Goal: Transaction & Acquisition: Purchase product/service

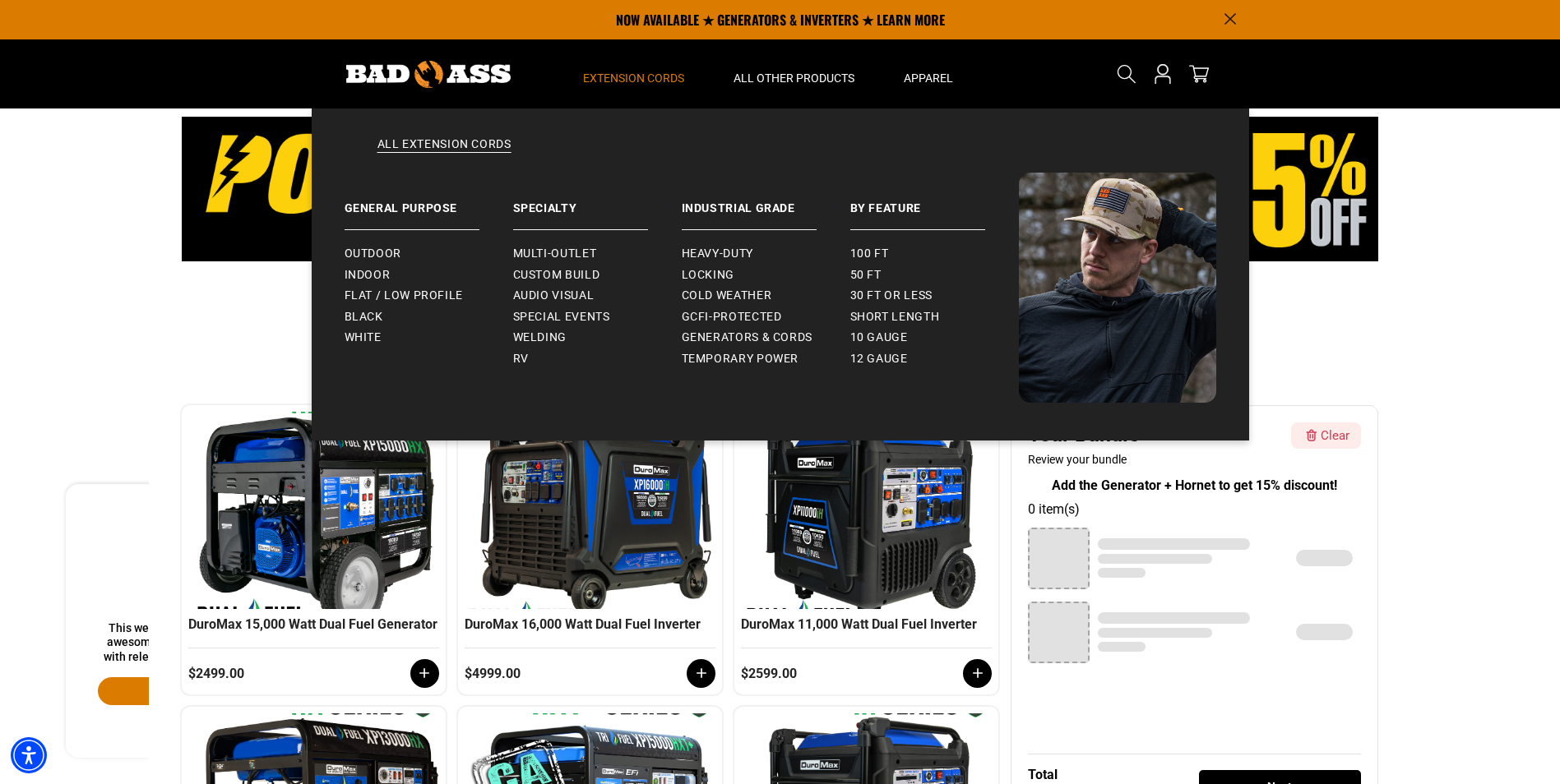
click at [637, 77] on span "Extension Cords" at bounding box center [633, 77] width 101 height 15
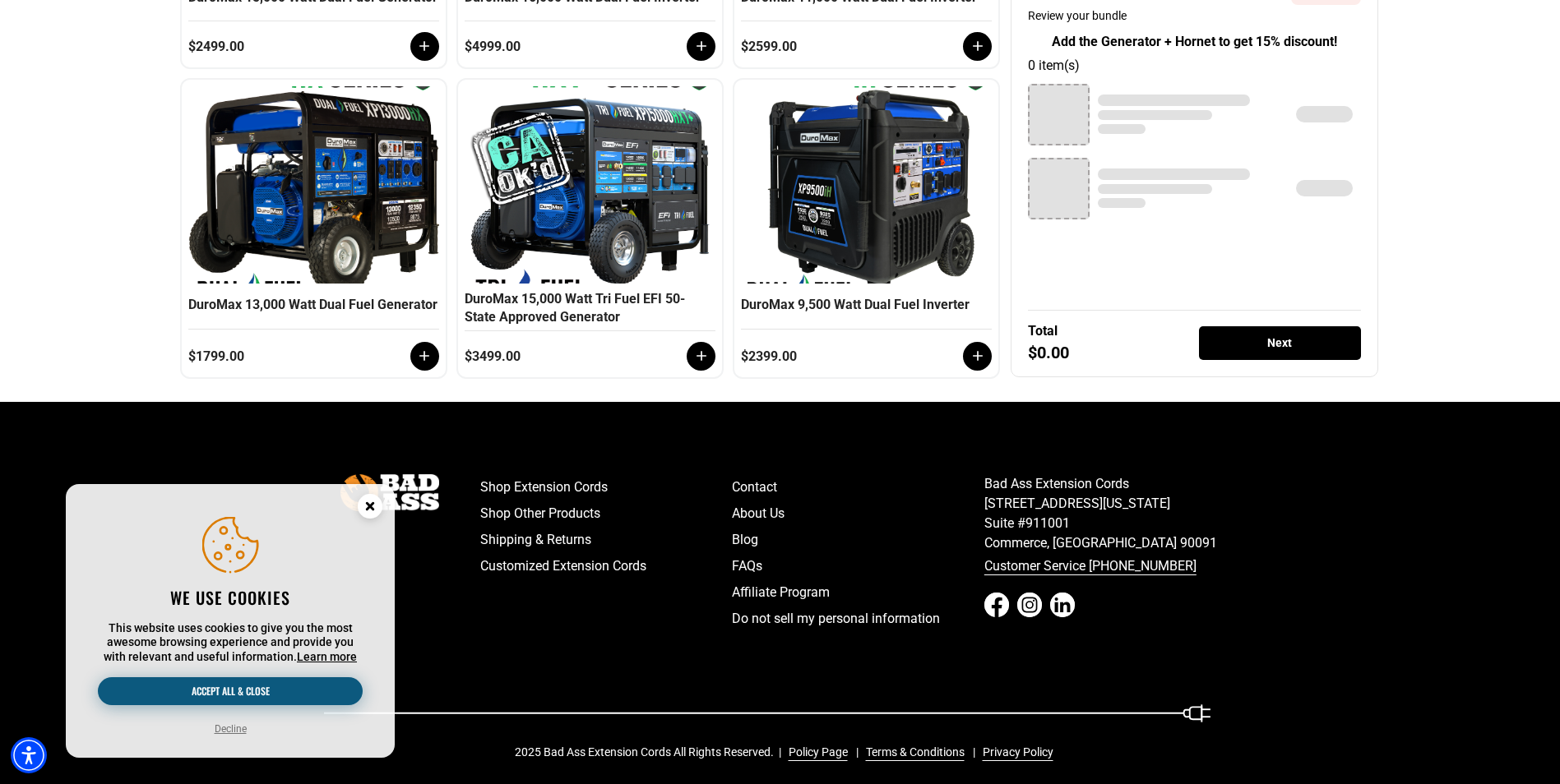
scroll to position [646, 0]
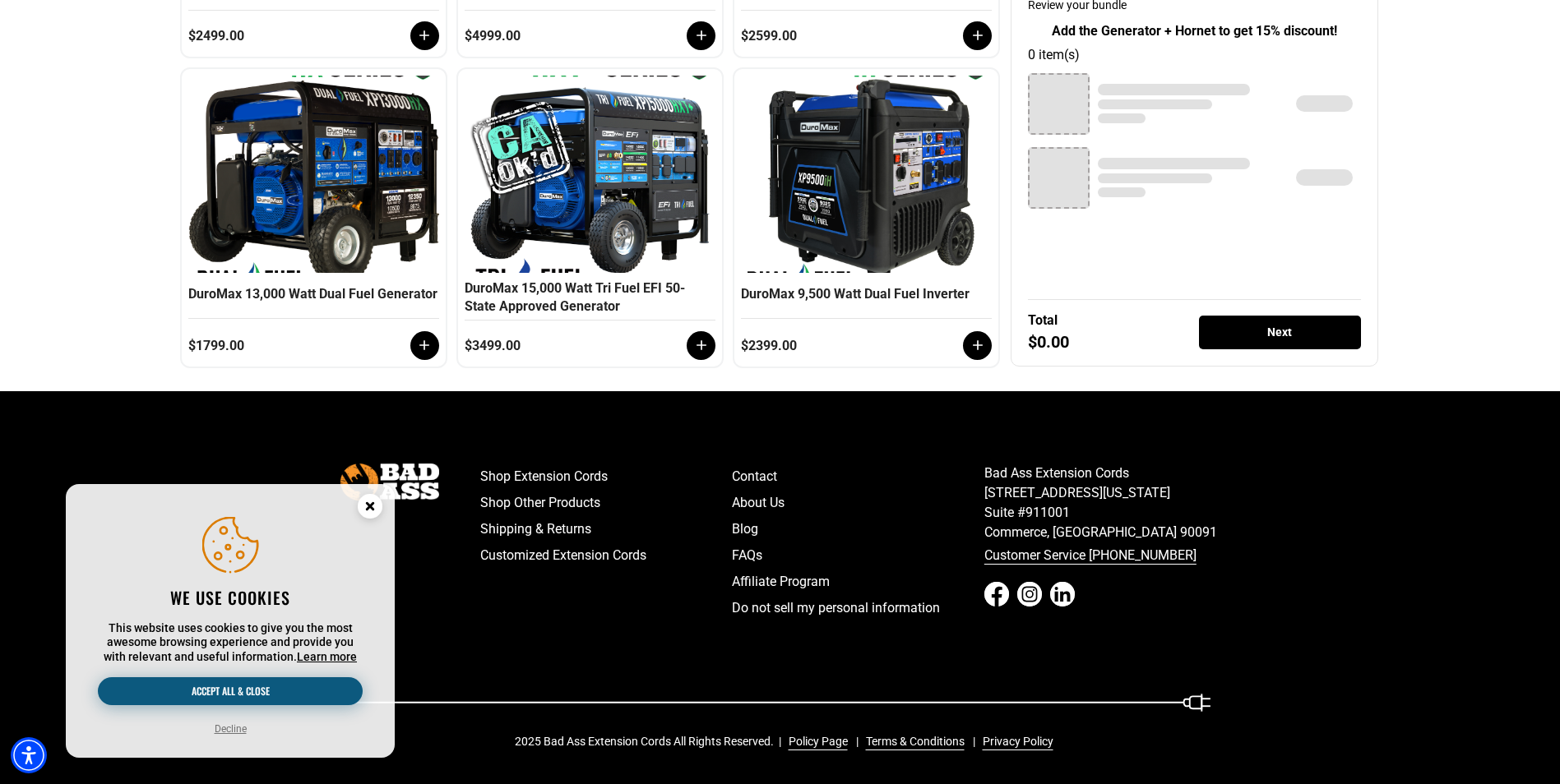
click at [209, 696] on button "Accept all & close" at bounding box center [230, 691] width 265 height 28
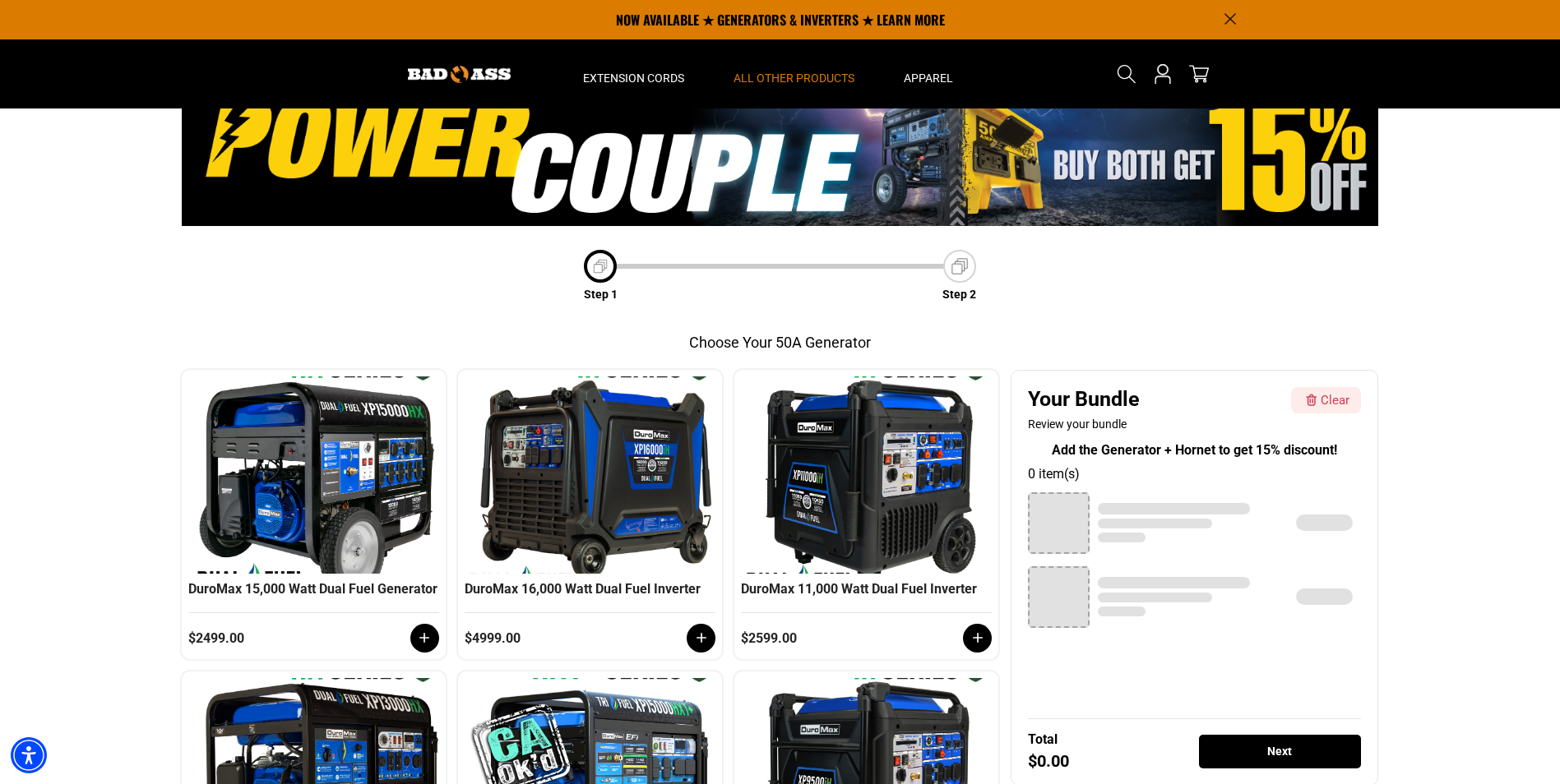
scroll to position [0, 0]
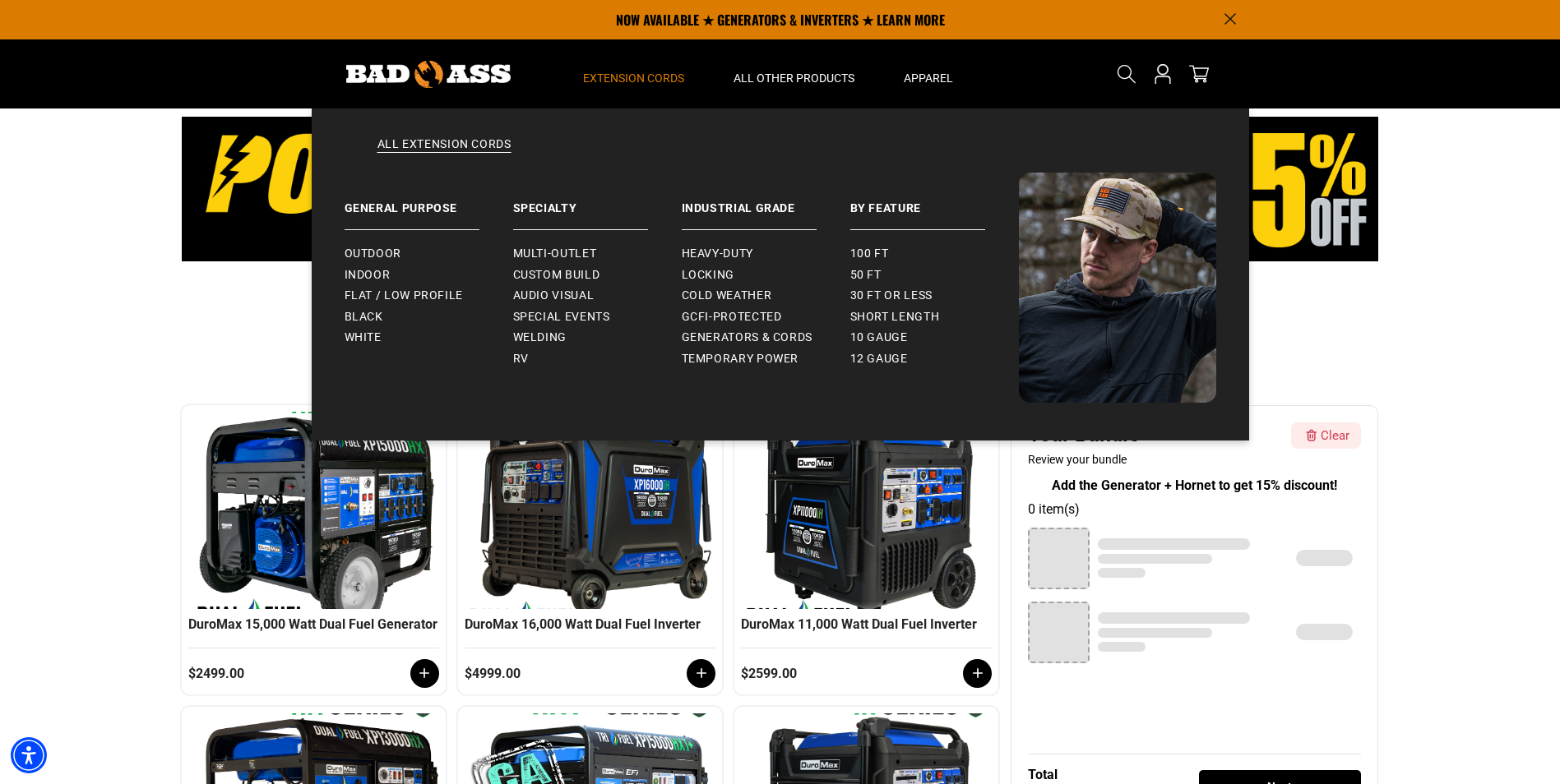
click at [626, 73] on span "Extension Cords" at bounding box center [633, 77] width 101 height 15
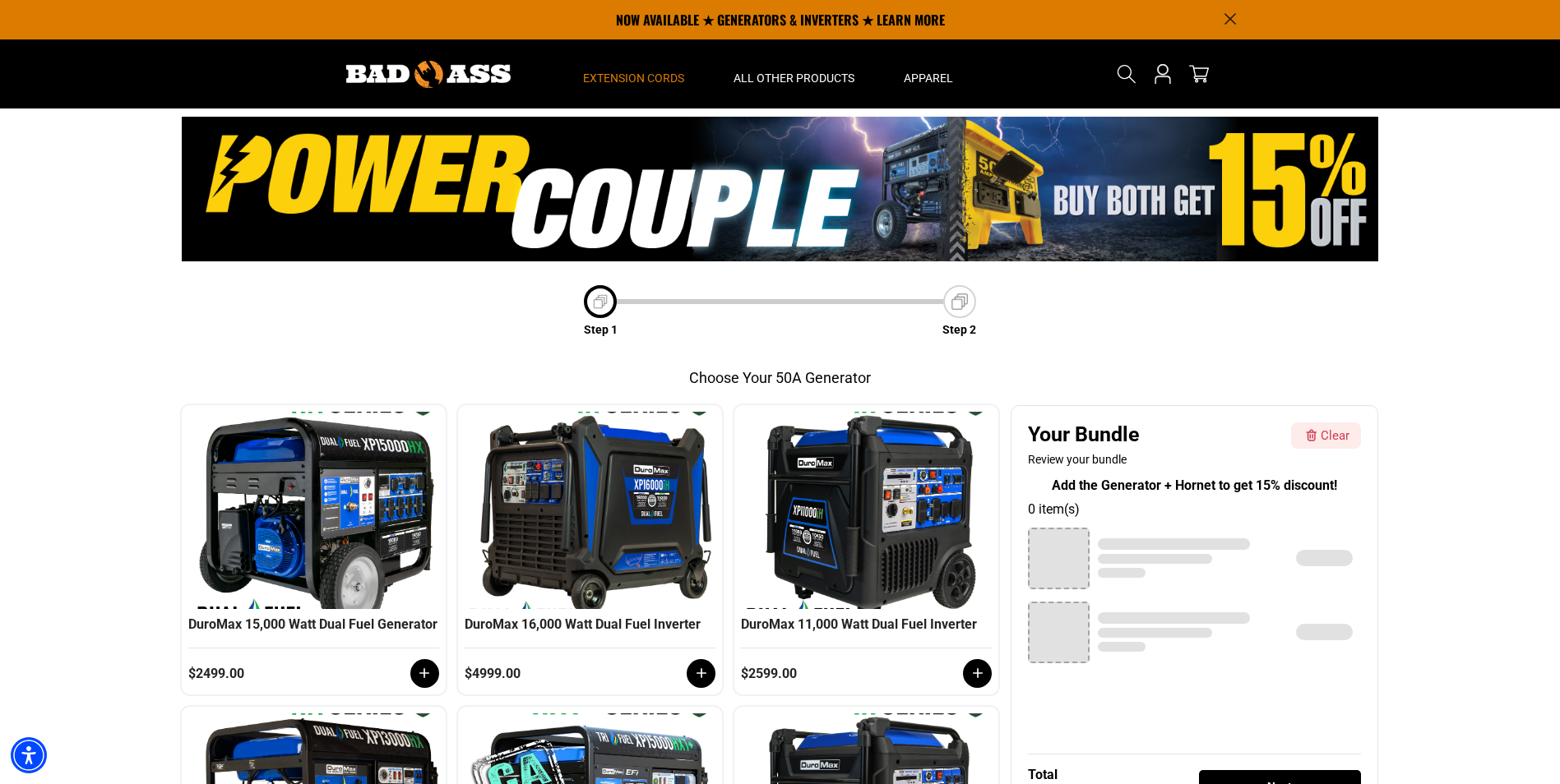
click at [629, 74] on span "Extension Cords" at bounding box center [633, 77] width 101 height 15
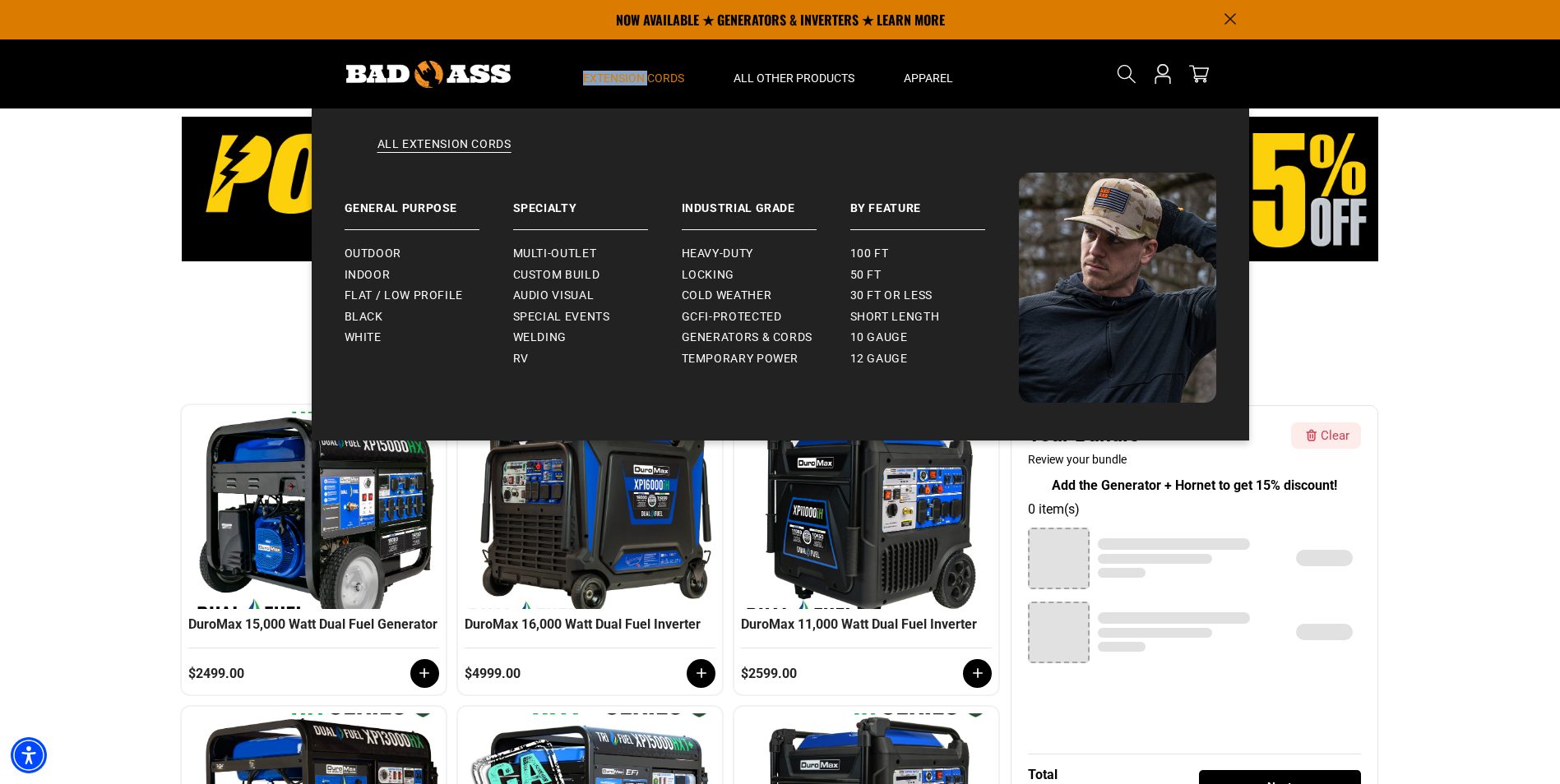
click at [629, 74] on span "Extension Cords" at bounding box center [633, 77] width 101 height 15
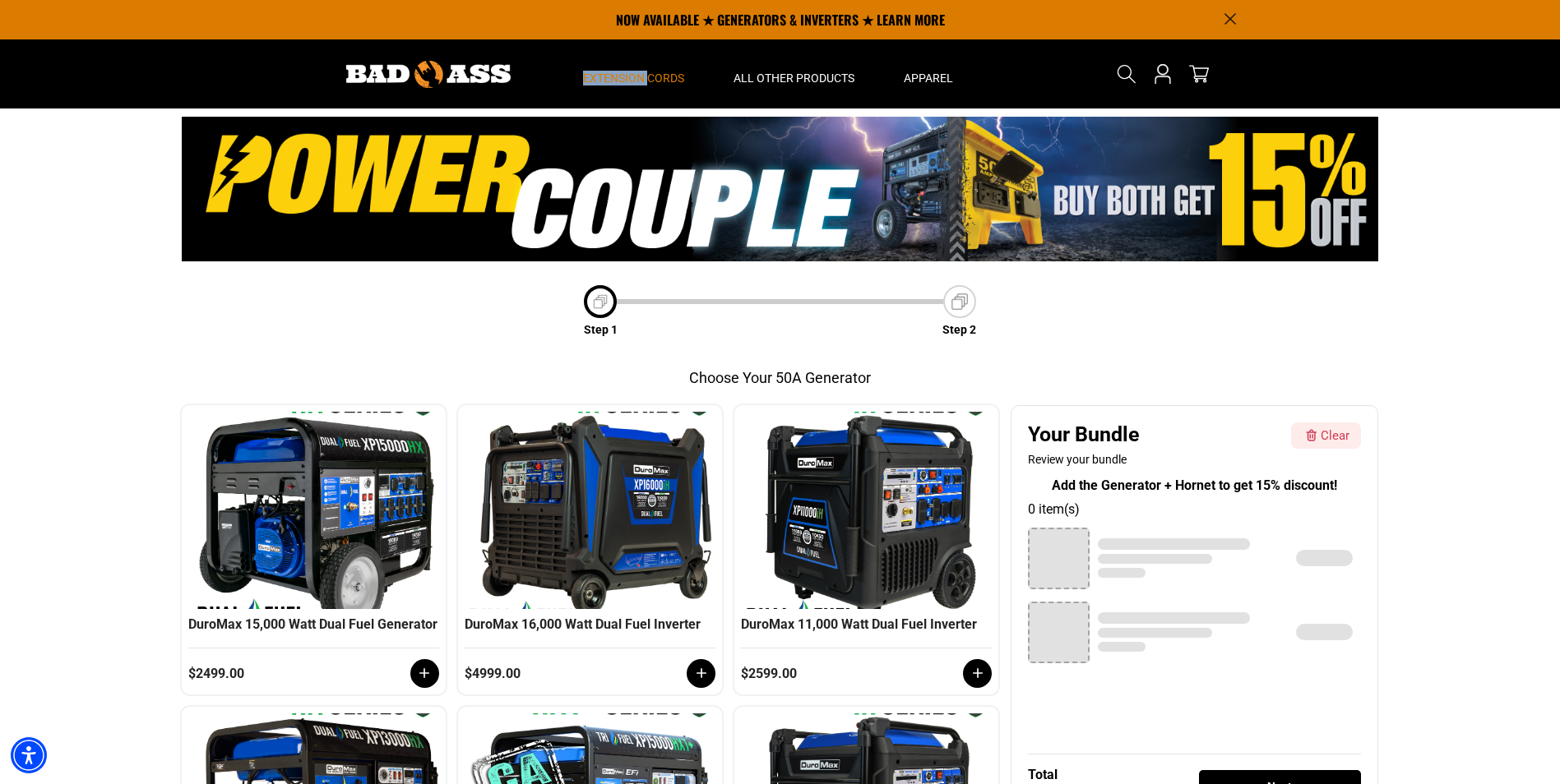
click at [629, 74] on span "Extension Cords" at bounding box center [633, 77] width 101 height 15
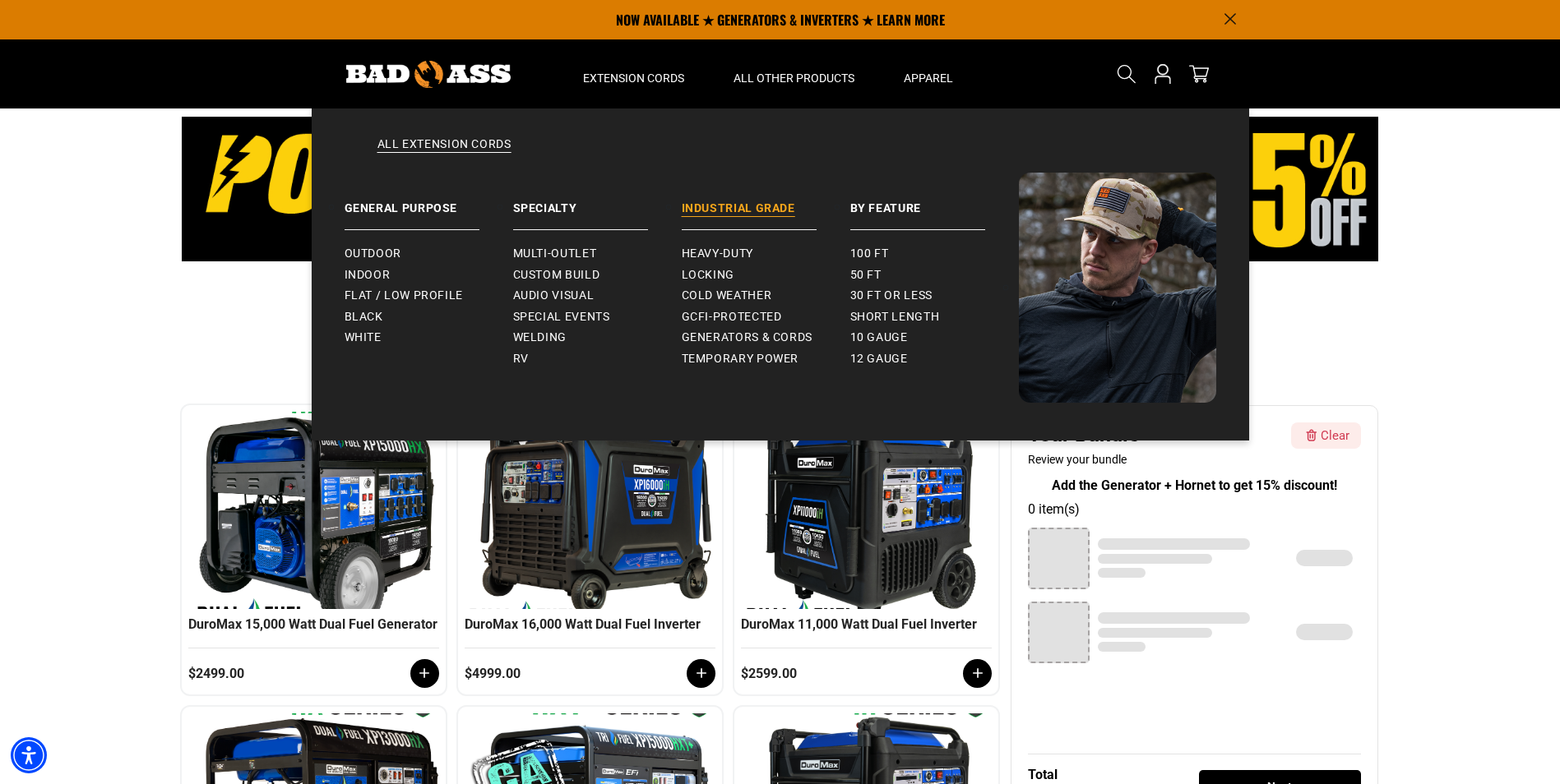
click at [707, 211] on link "Industrial Grade" at bounding box center [765, 201] width 168 height 57
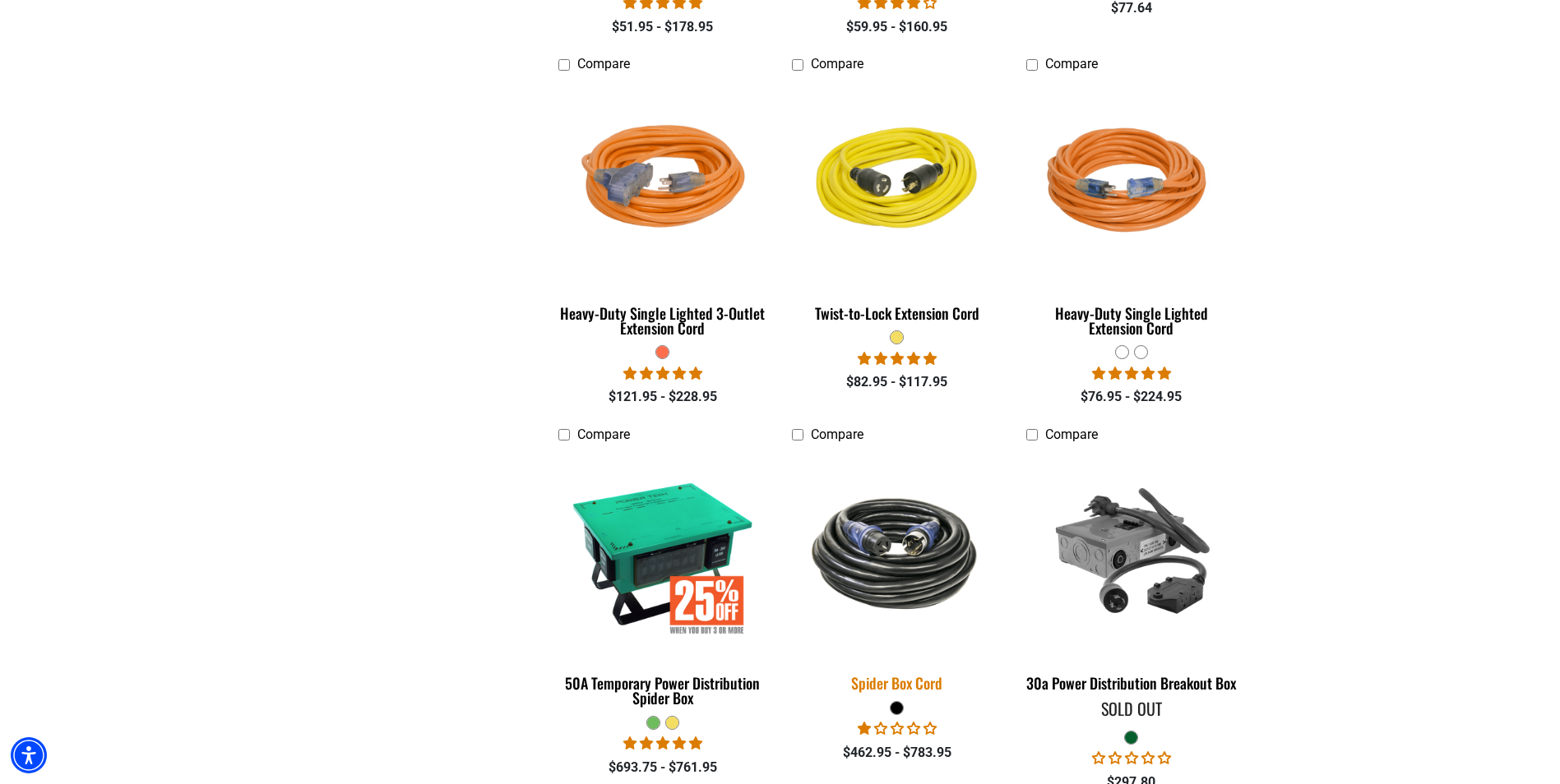
scroll to position [2466, 0]
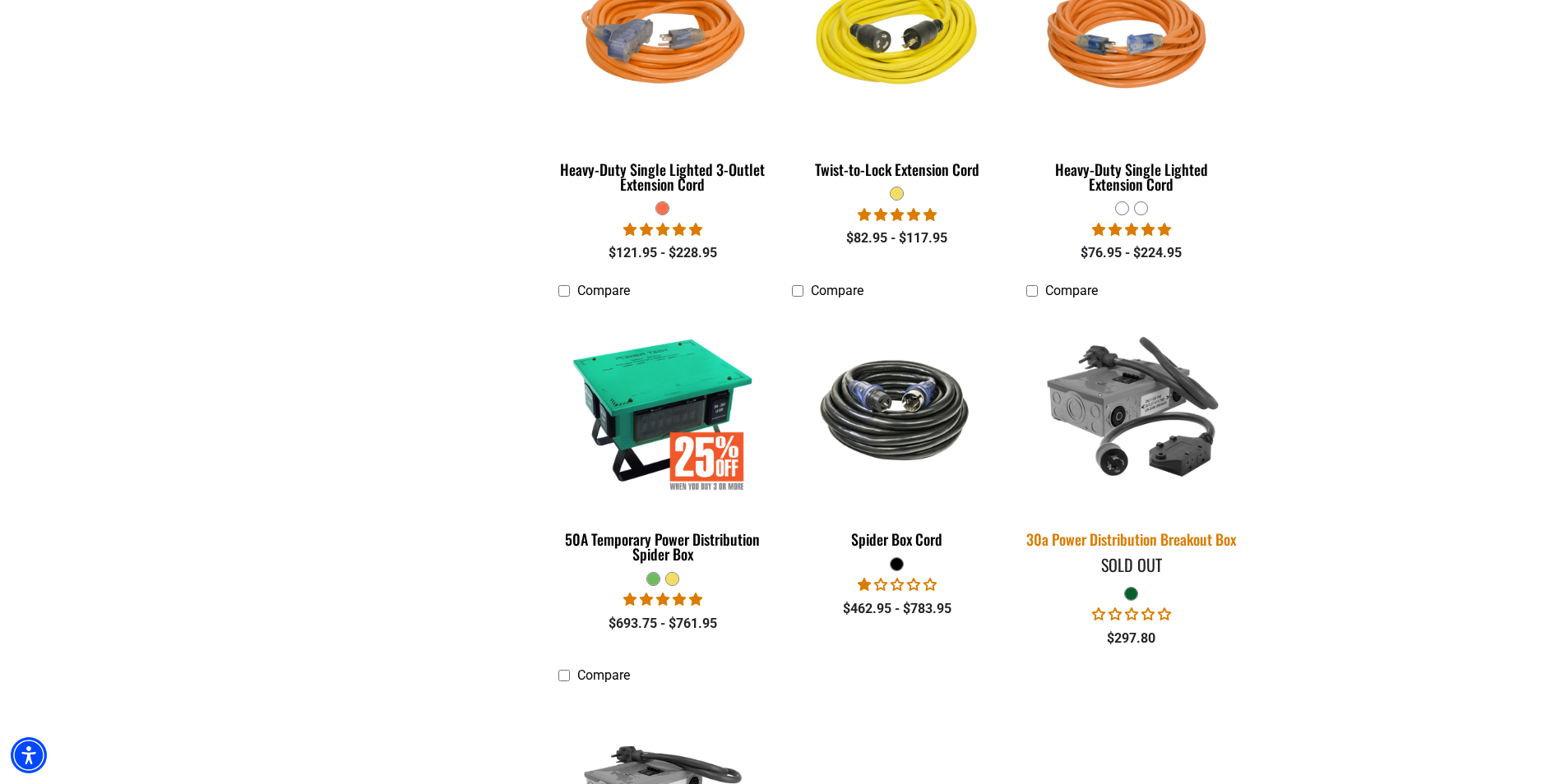
click at [1080, 532] on div "30a Power Distribution Breakout Box" at bounding box center [1131, 539] width 209 height 15
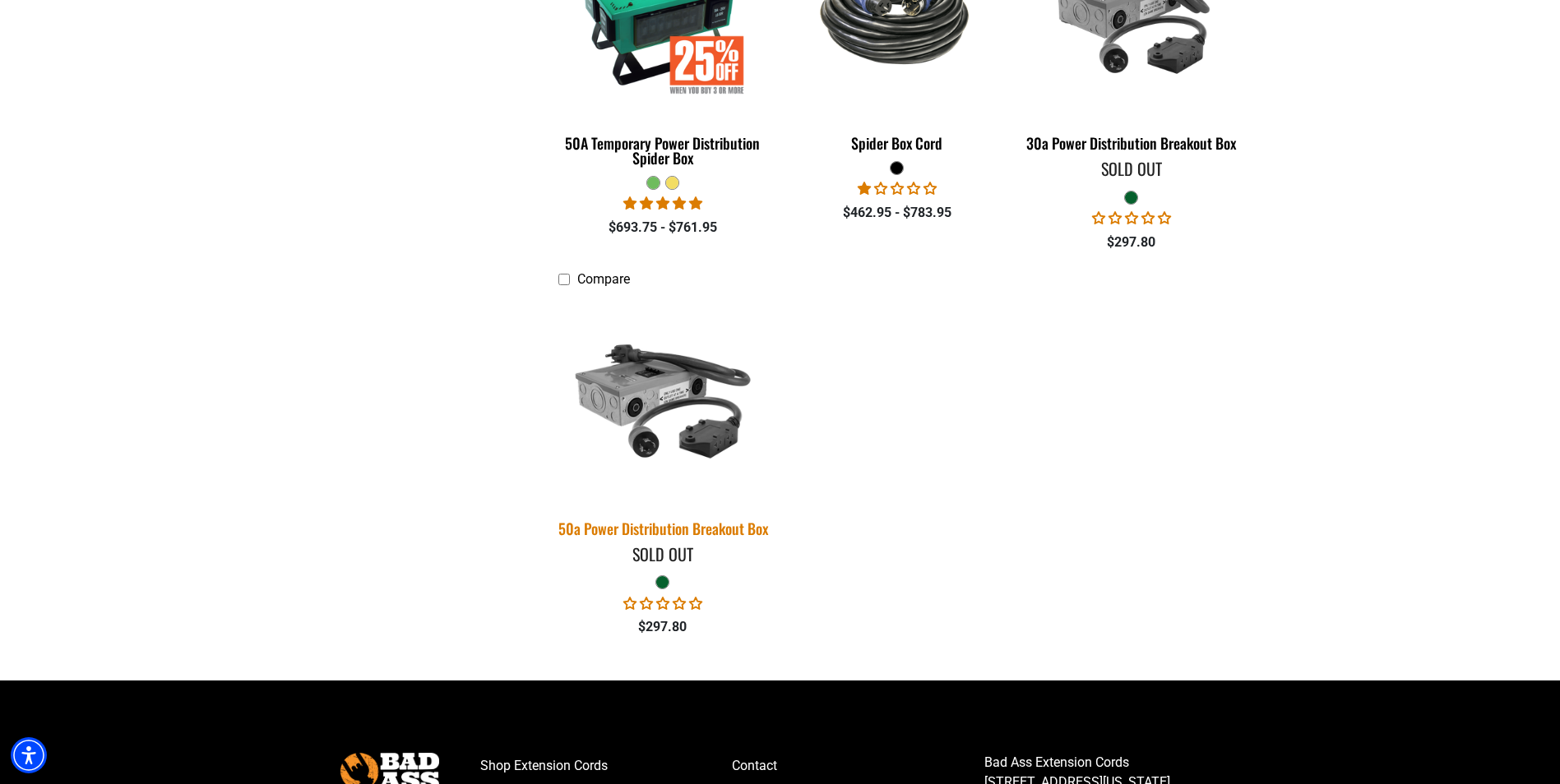
scroll to position [2466, 0]
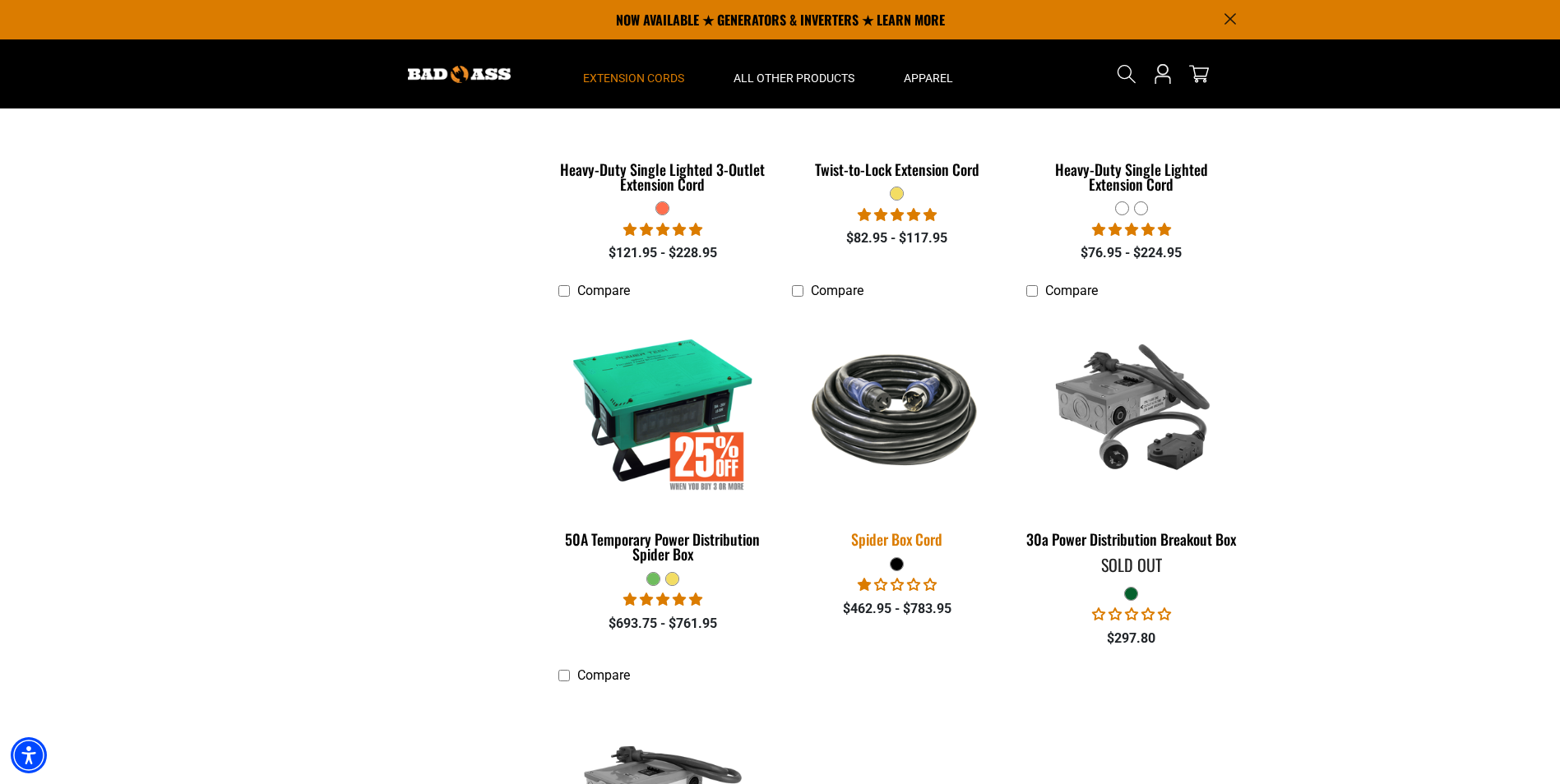
click at [916, 532] on div "Spider Box Cord" at bounding box center [897, 539] width 209 height 15
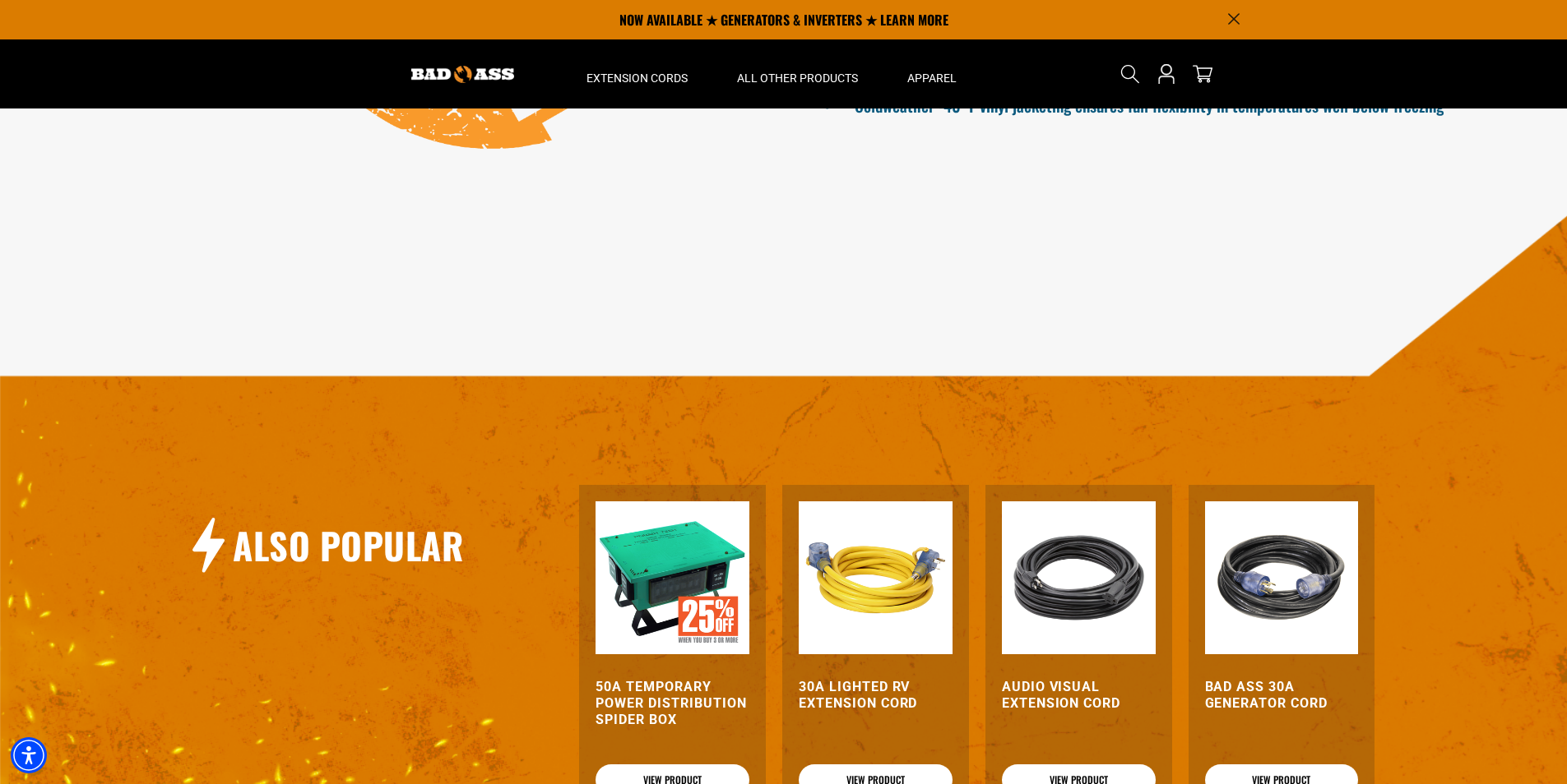
scroll to position [1644, 0]
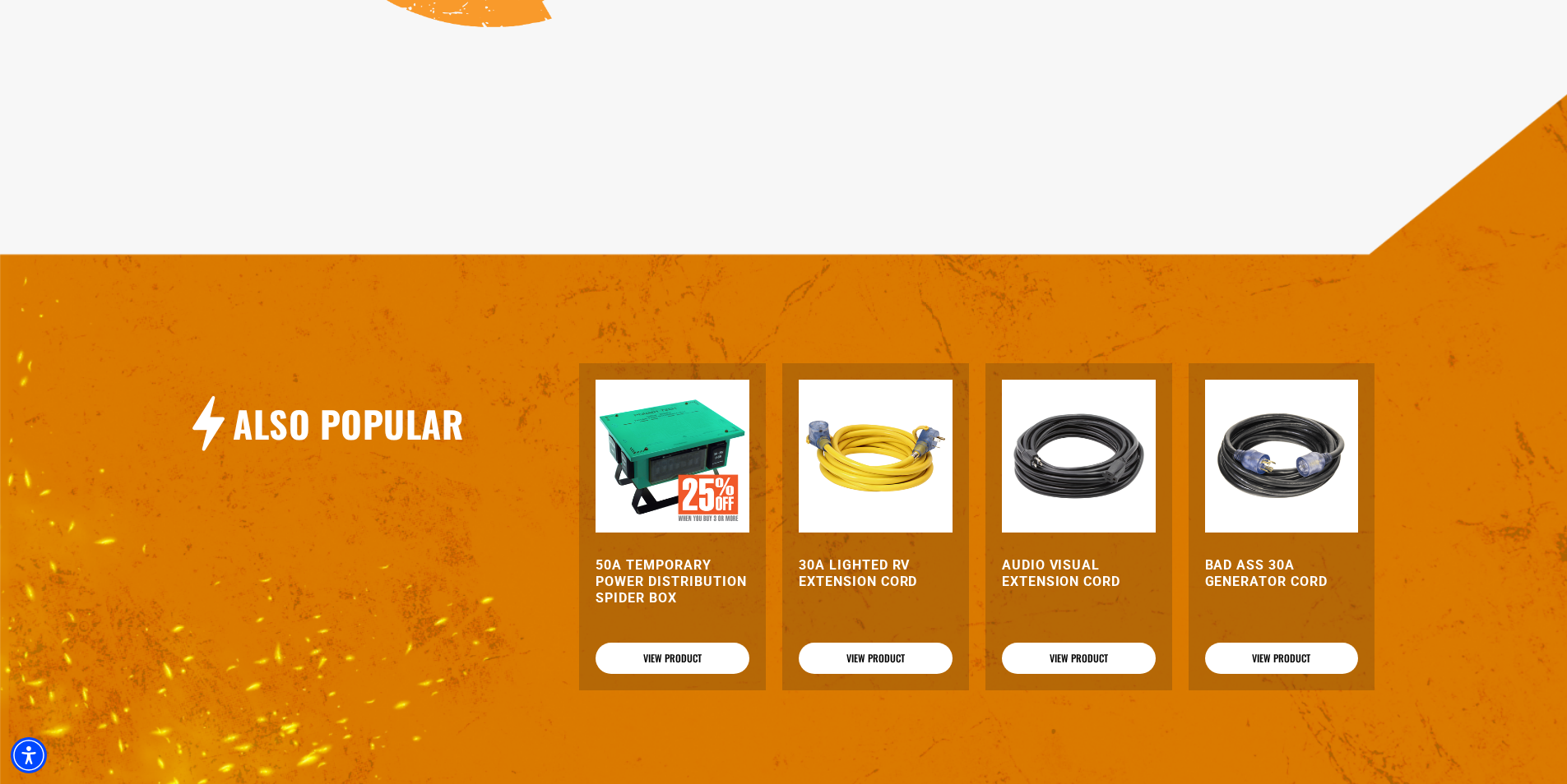
click at [651, 597] on h3 "50A Temporary Power Distribution Spider Box" at bounding box center [672, 582] width 154 height 49
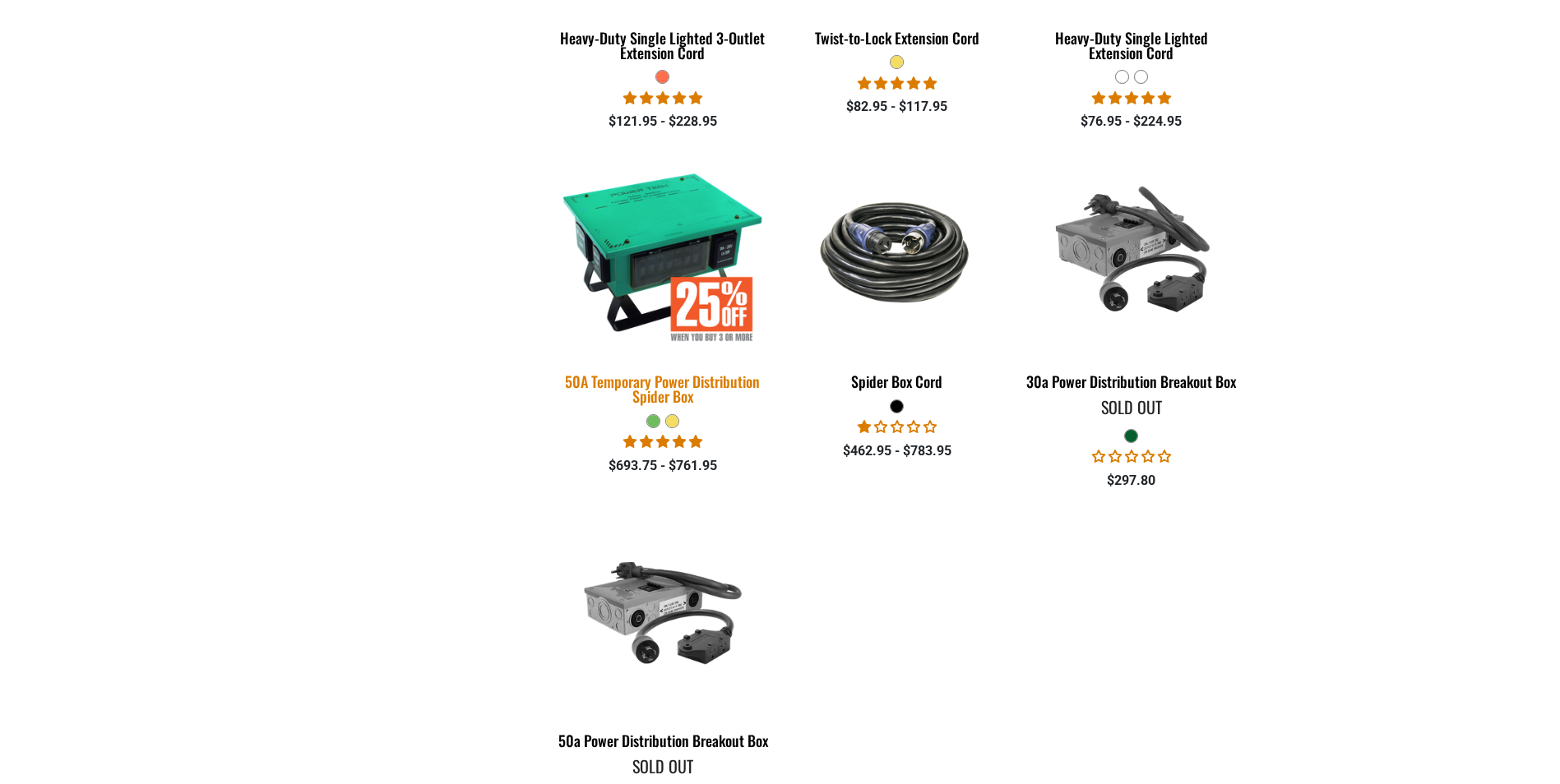
click at [691, 323] on img at bounding box center [662, 251] width 230 height 210
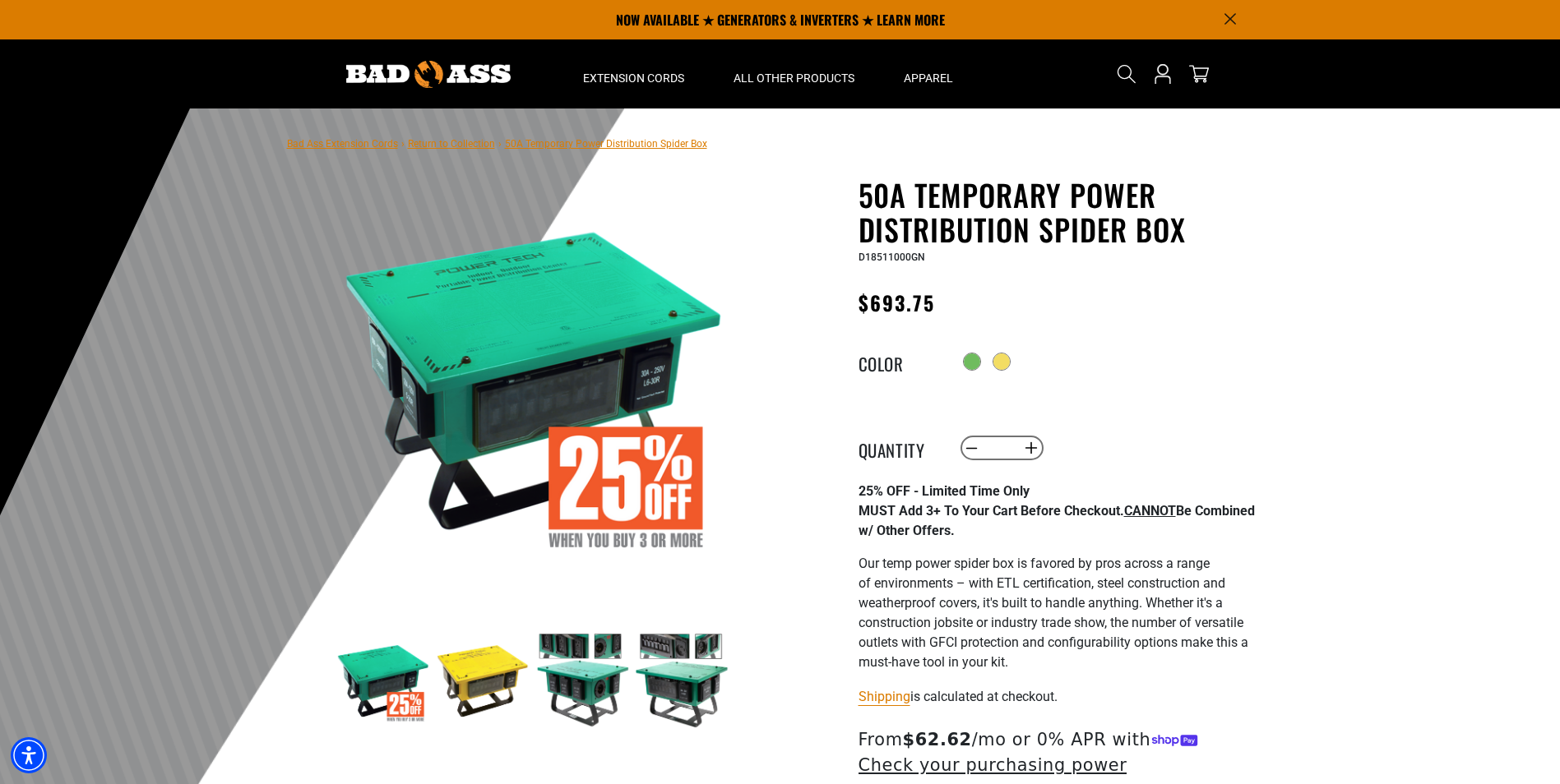
click at [491, 657] on img at bounding box center [482, 680] width 95 height 95
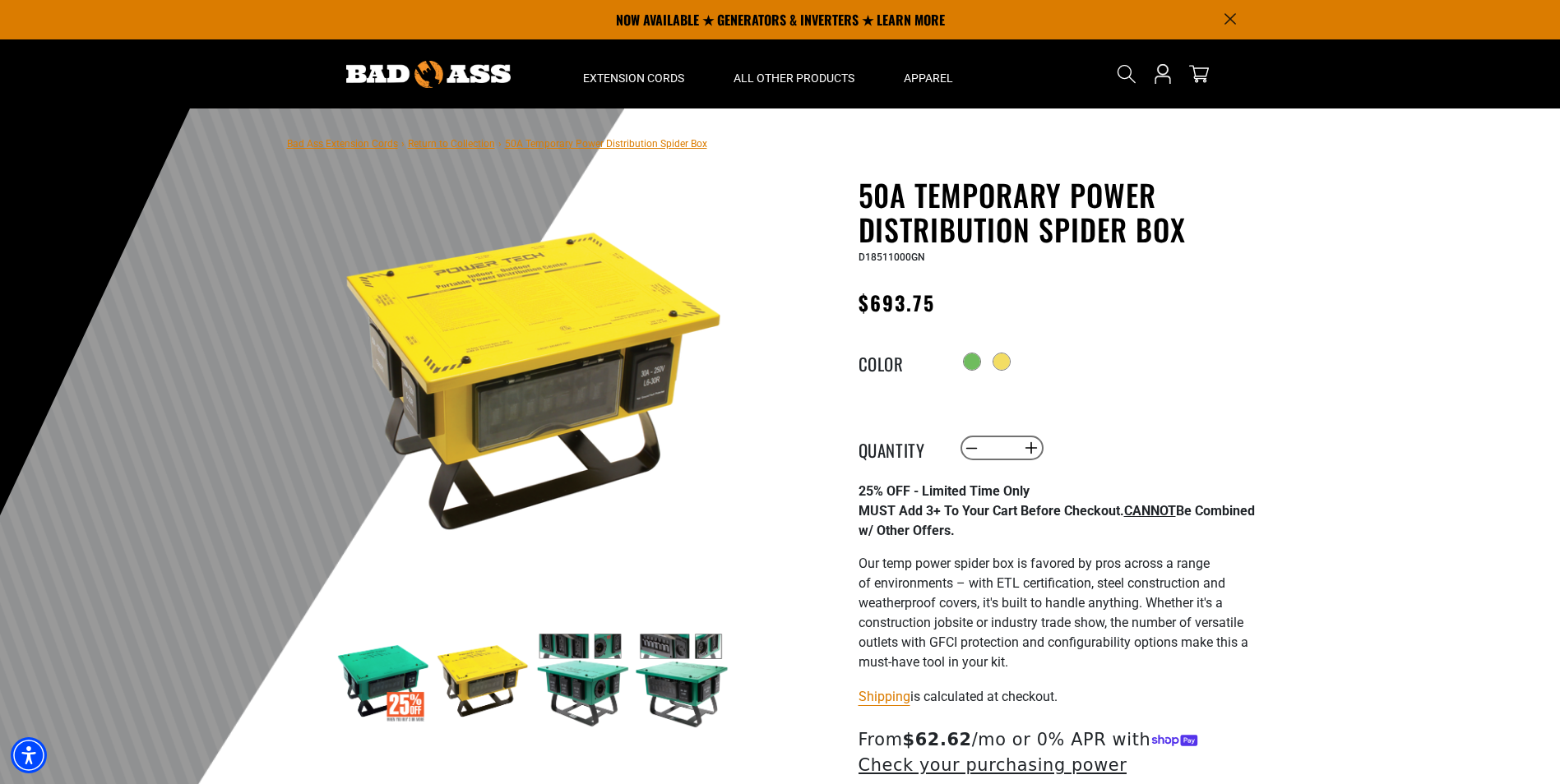
click at [568, 683] on img at bounding box center [582, 680] width 95 height 95
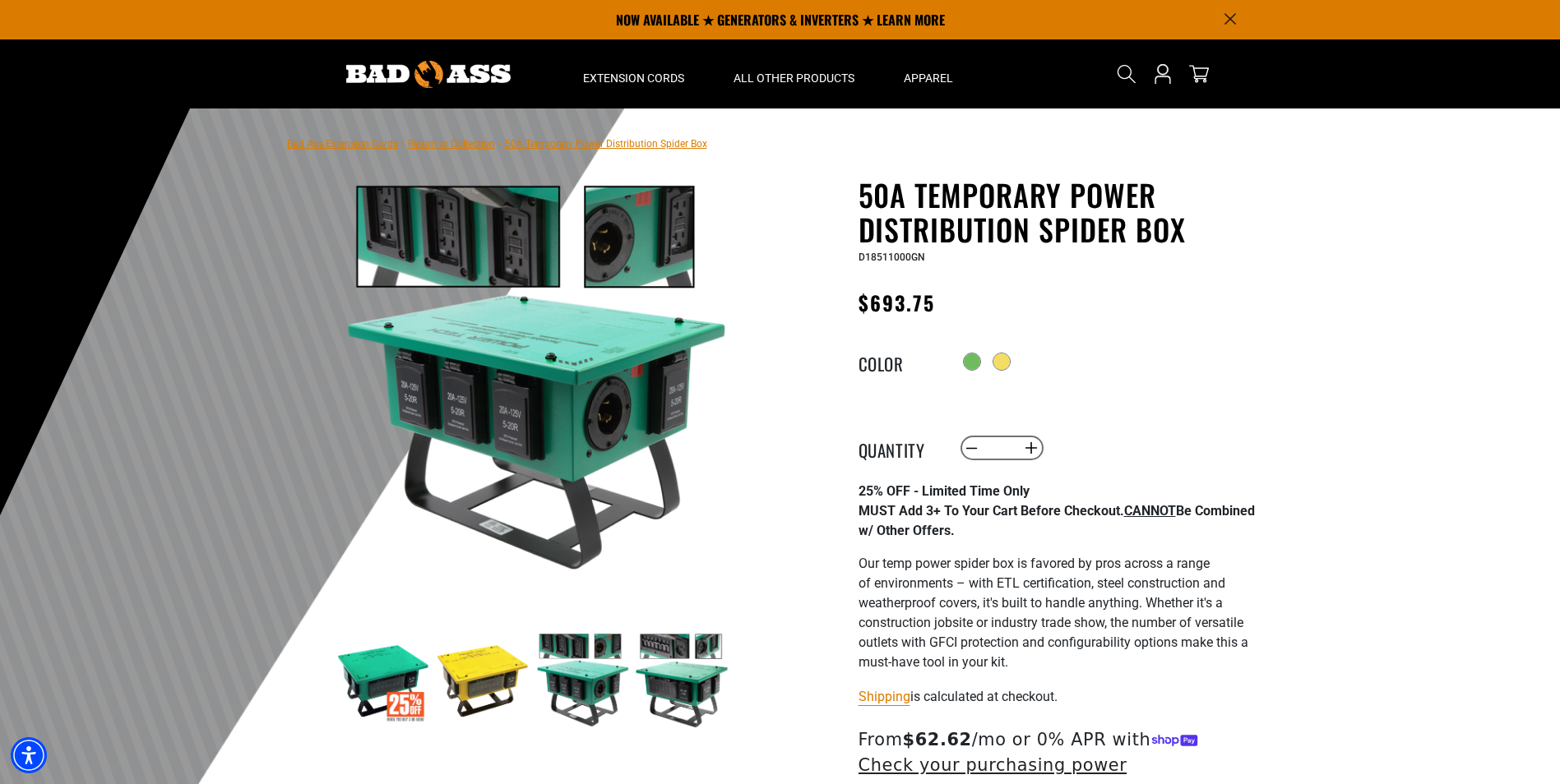
click at [680, 682] on img at bounding box center [681, 680] width 95 height 95
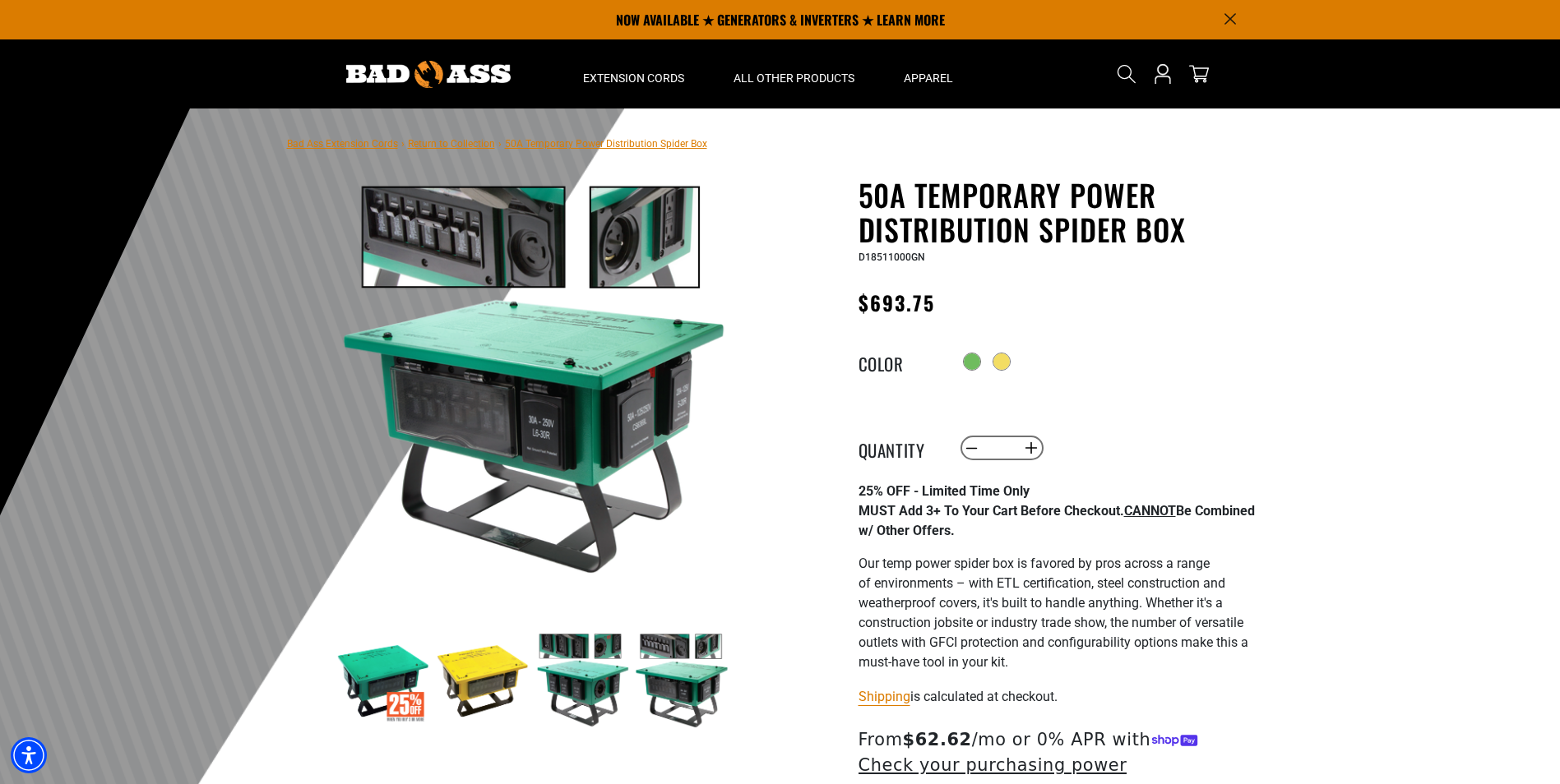
click at [680, 682] on img at bounding box center [681, 680] width 95 height 95
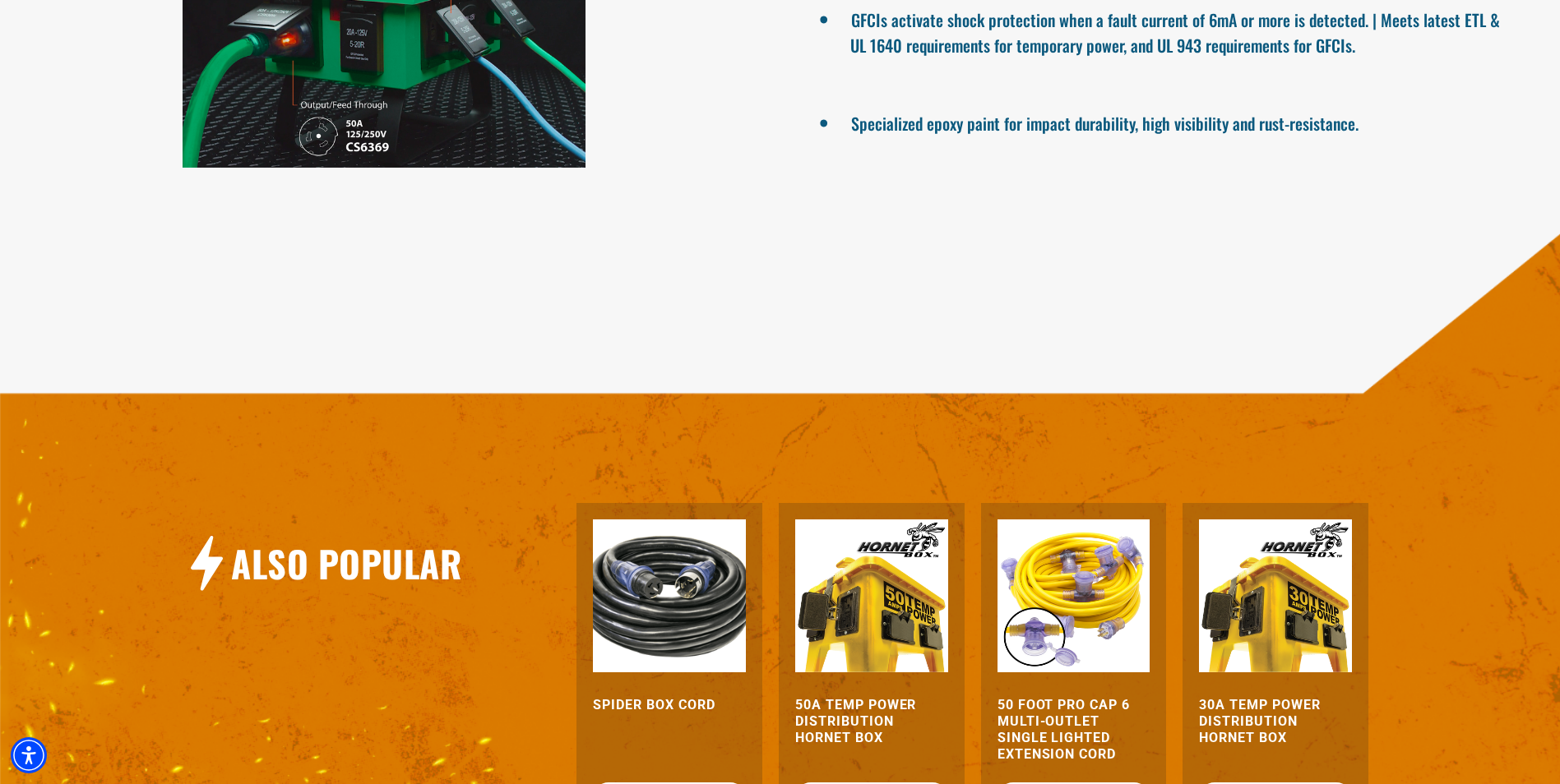
scroll to position [1808, 0]
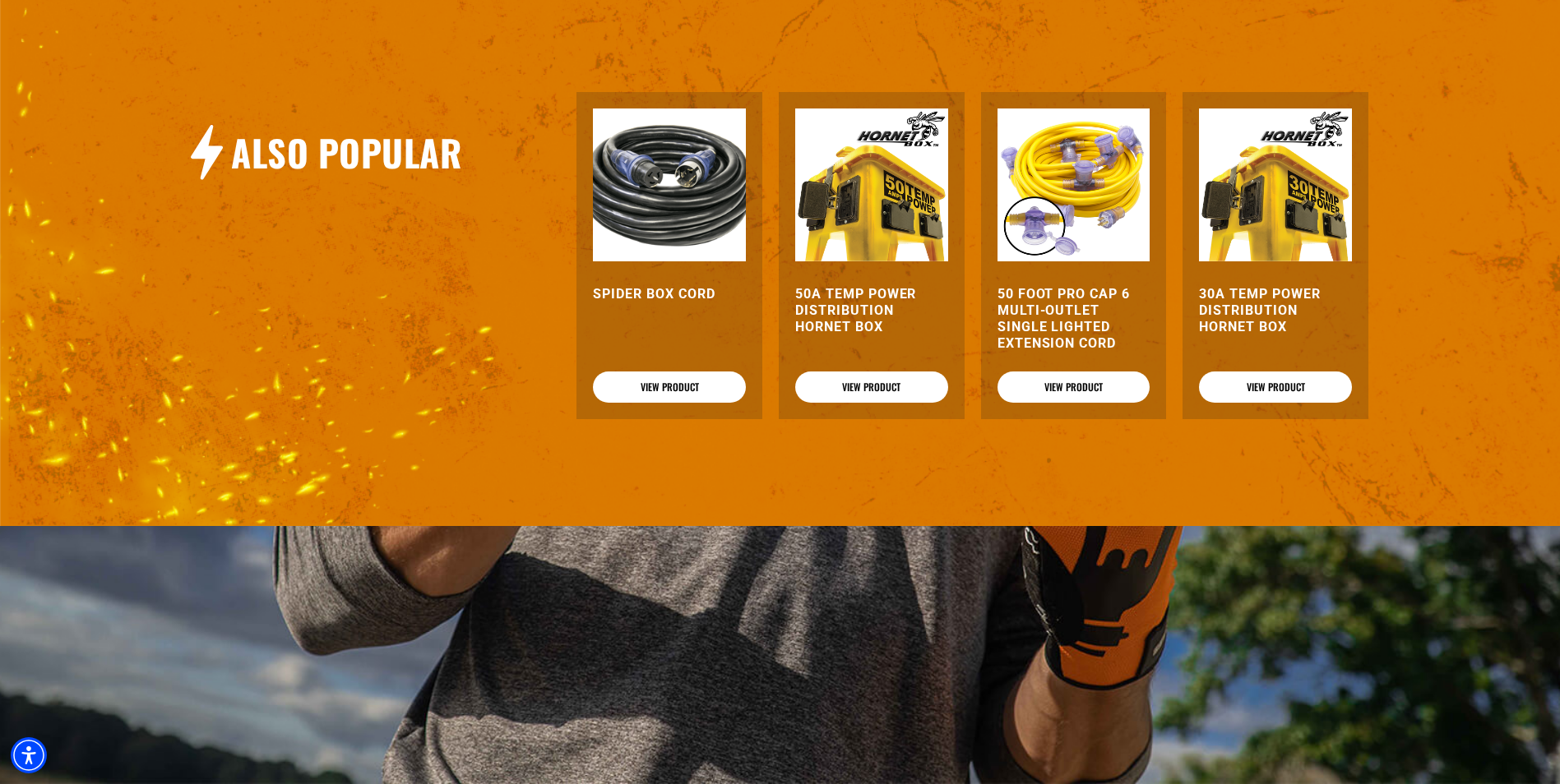
click at [1282, 309] on h3 "30A Temp Power Distribution Hornet Box" at bounding box center [1275, 310] width 153 height 49
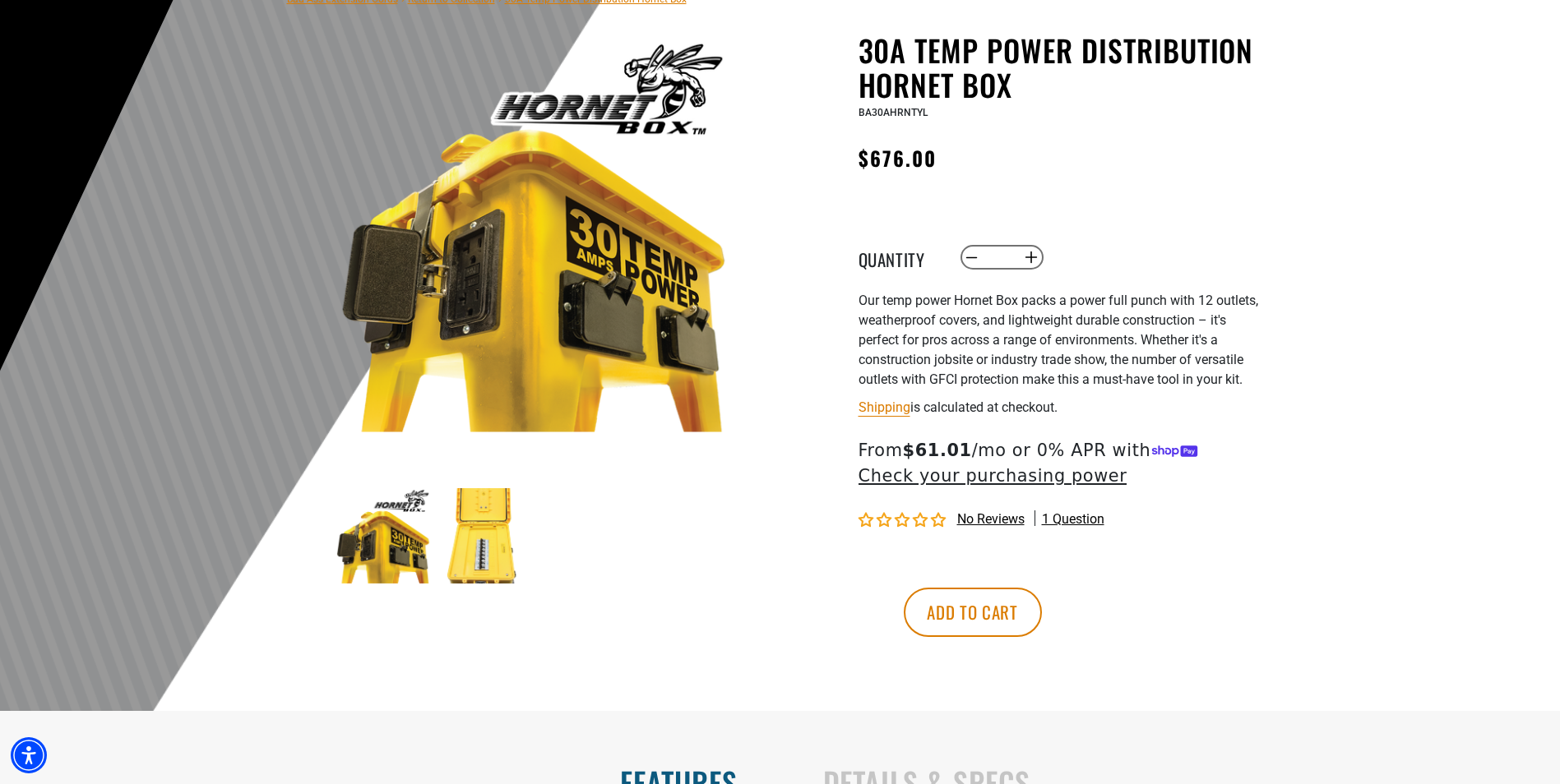
scroll to position [246, 0]
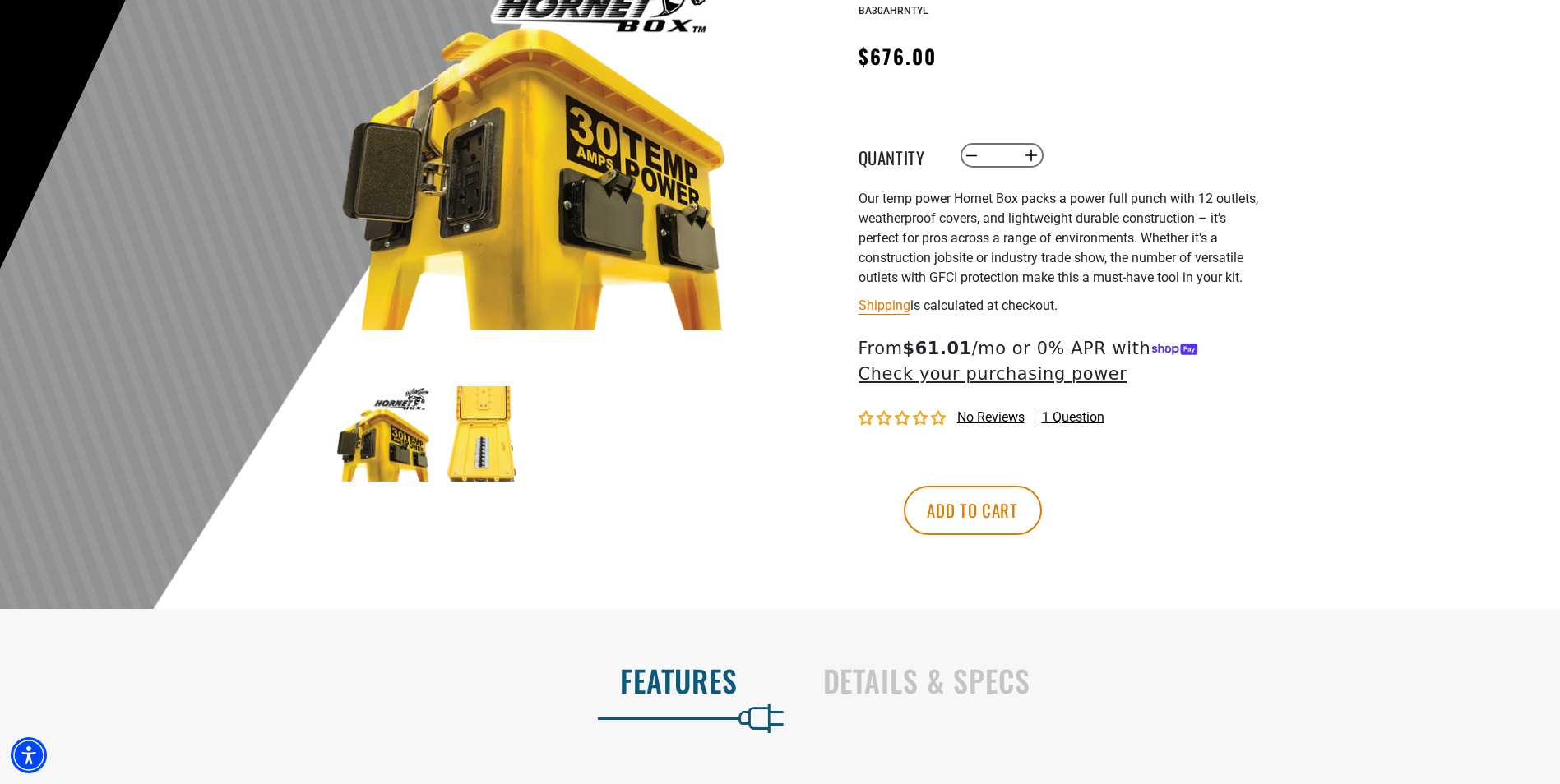
click at [484, 462] on img at bounding box center [482, 433] width 95 height 95
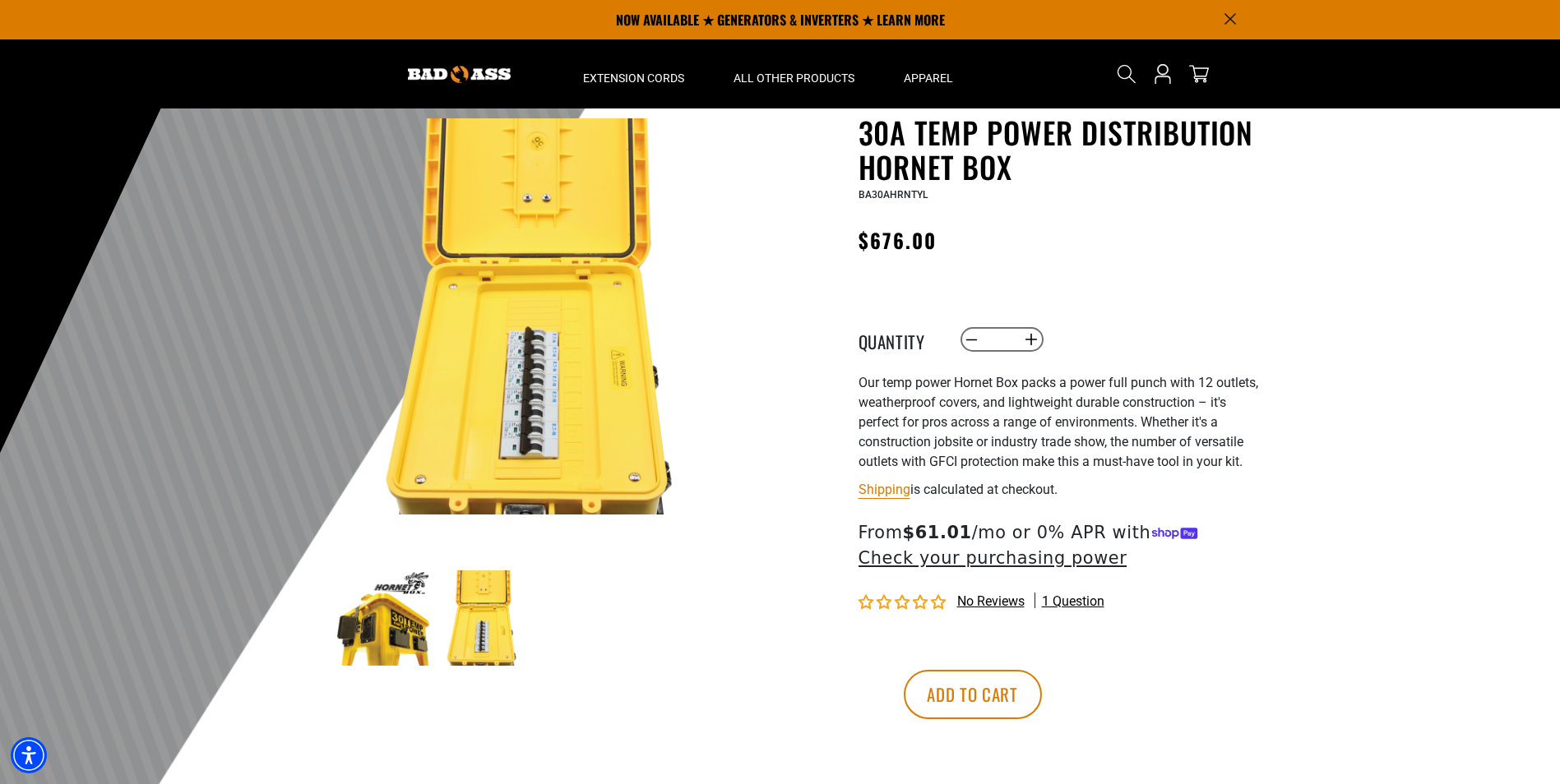
scroll to position [0, 0]
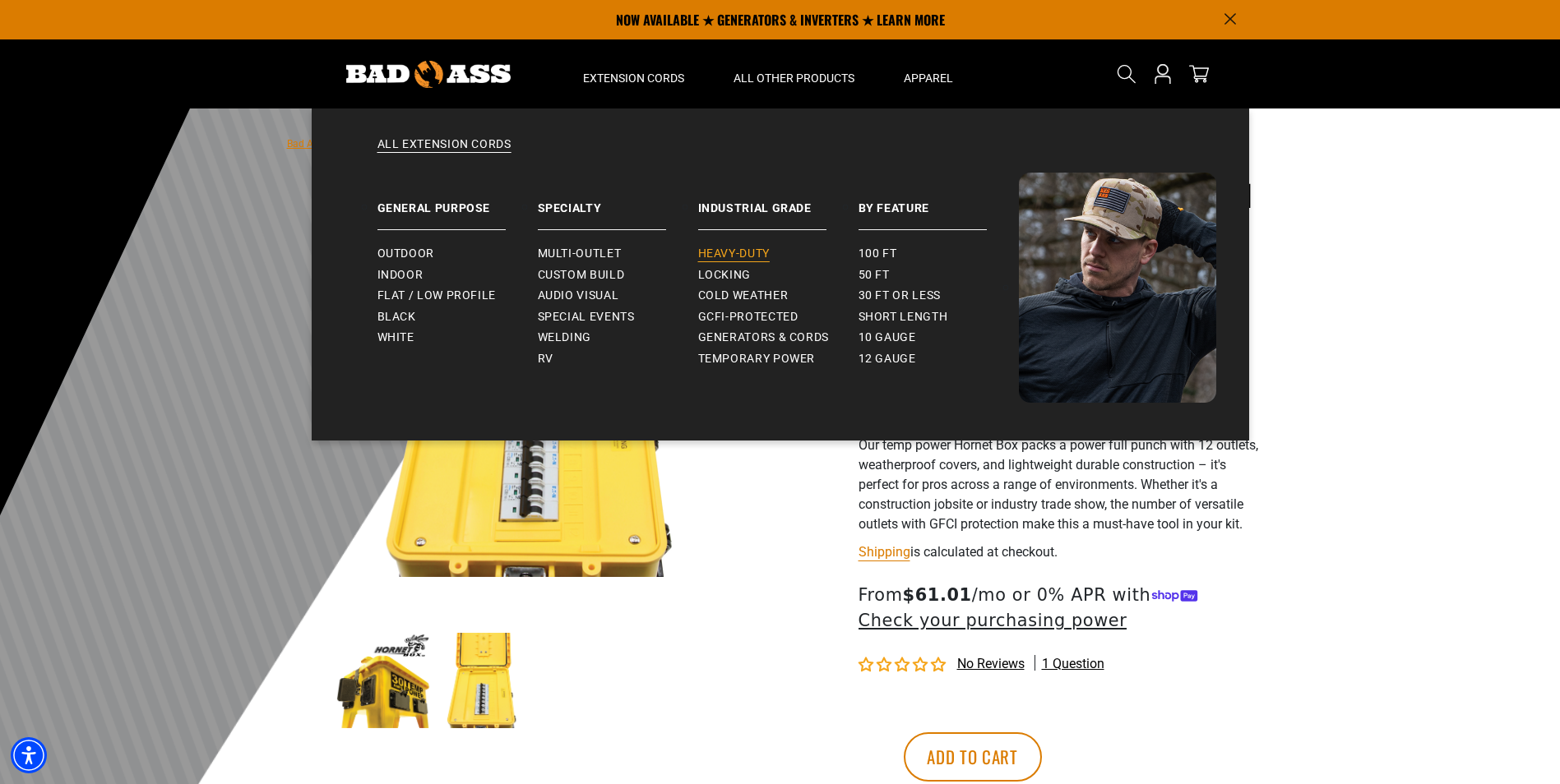
click at [742, 252] on span "Heavy-Duty" at bounding box center [734, 253] width 71 height 15
